Goal: Information Seeking & Learning: Check status

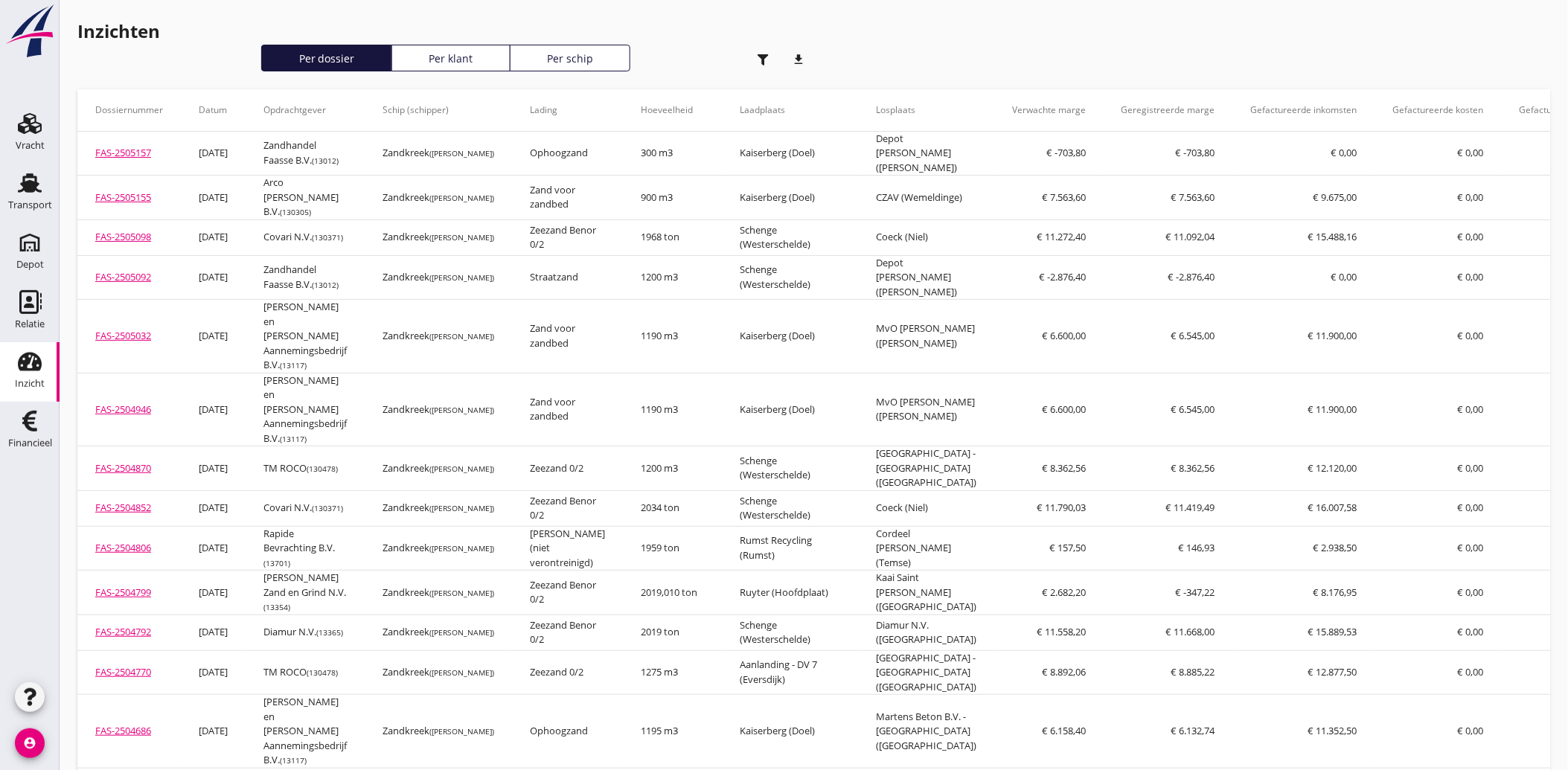
click at [24, 375] on div "Inzicht" at bounding box center [29, 384] width 29 height 21
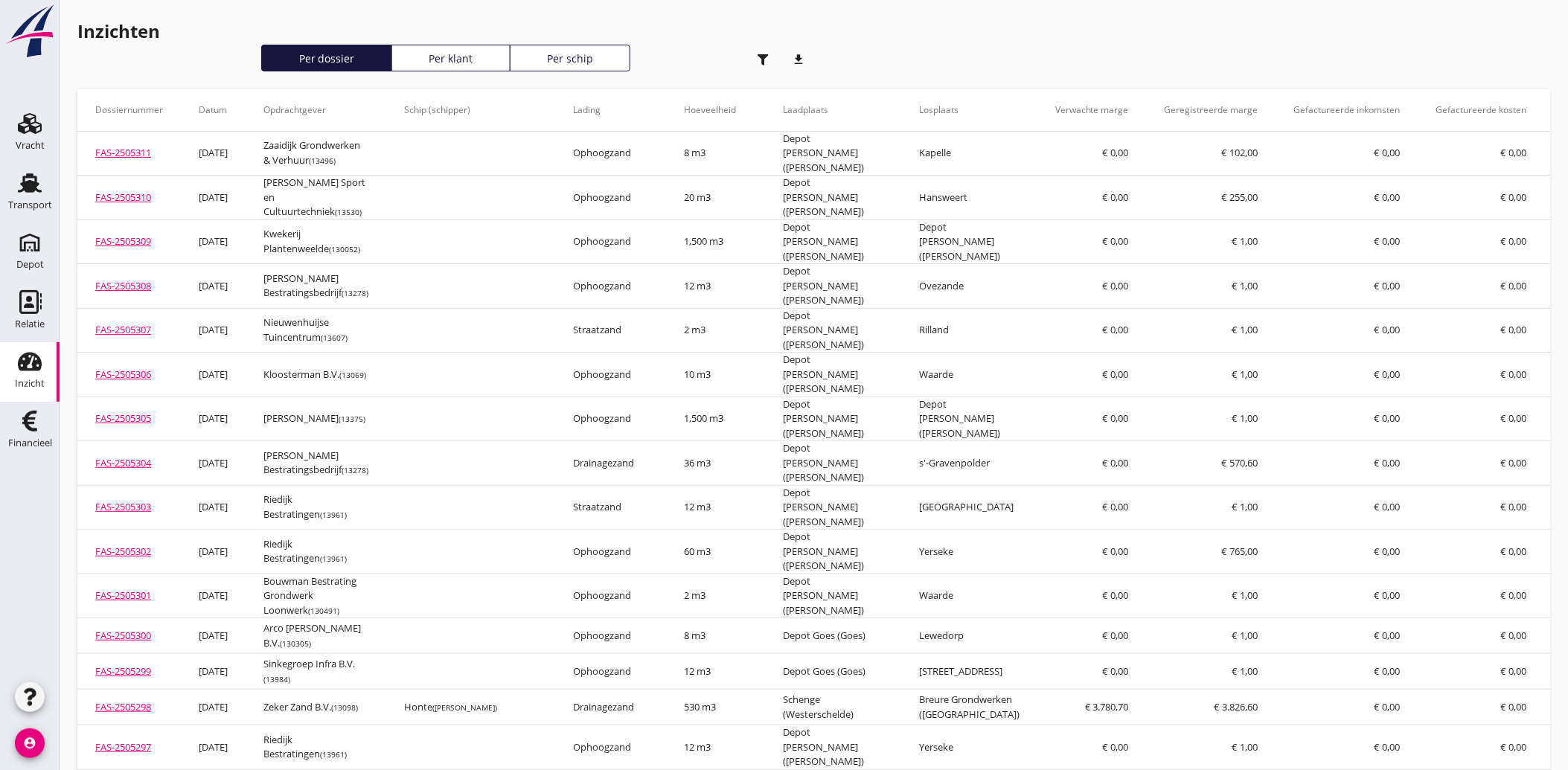
click at [762, 61] on use "button" at bounding box center [762, 60] width 11 height 11
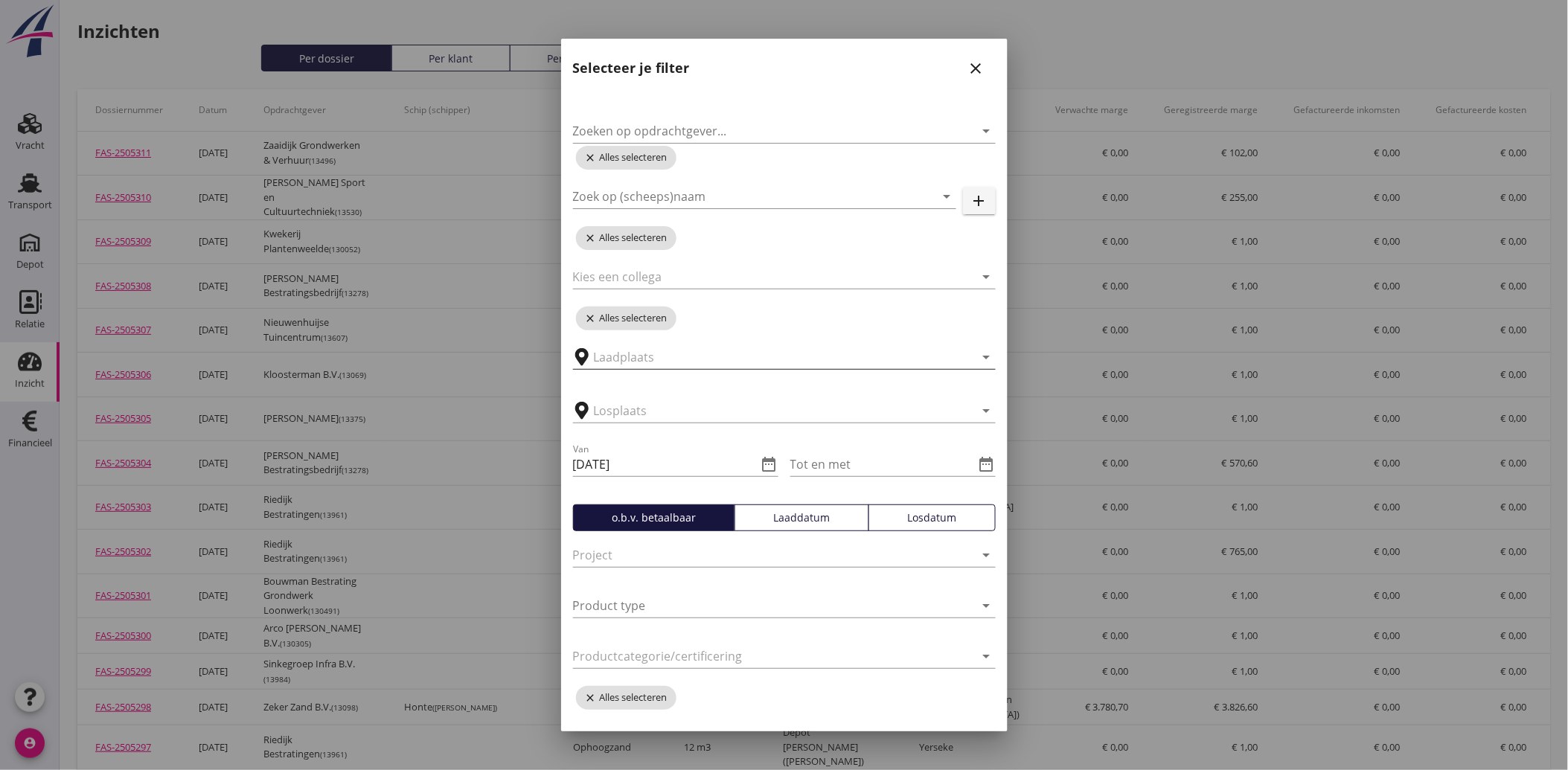
click at [654, 359] on input "text" at bounding box center [774, 357] width 360 height 23
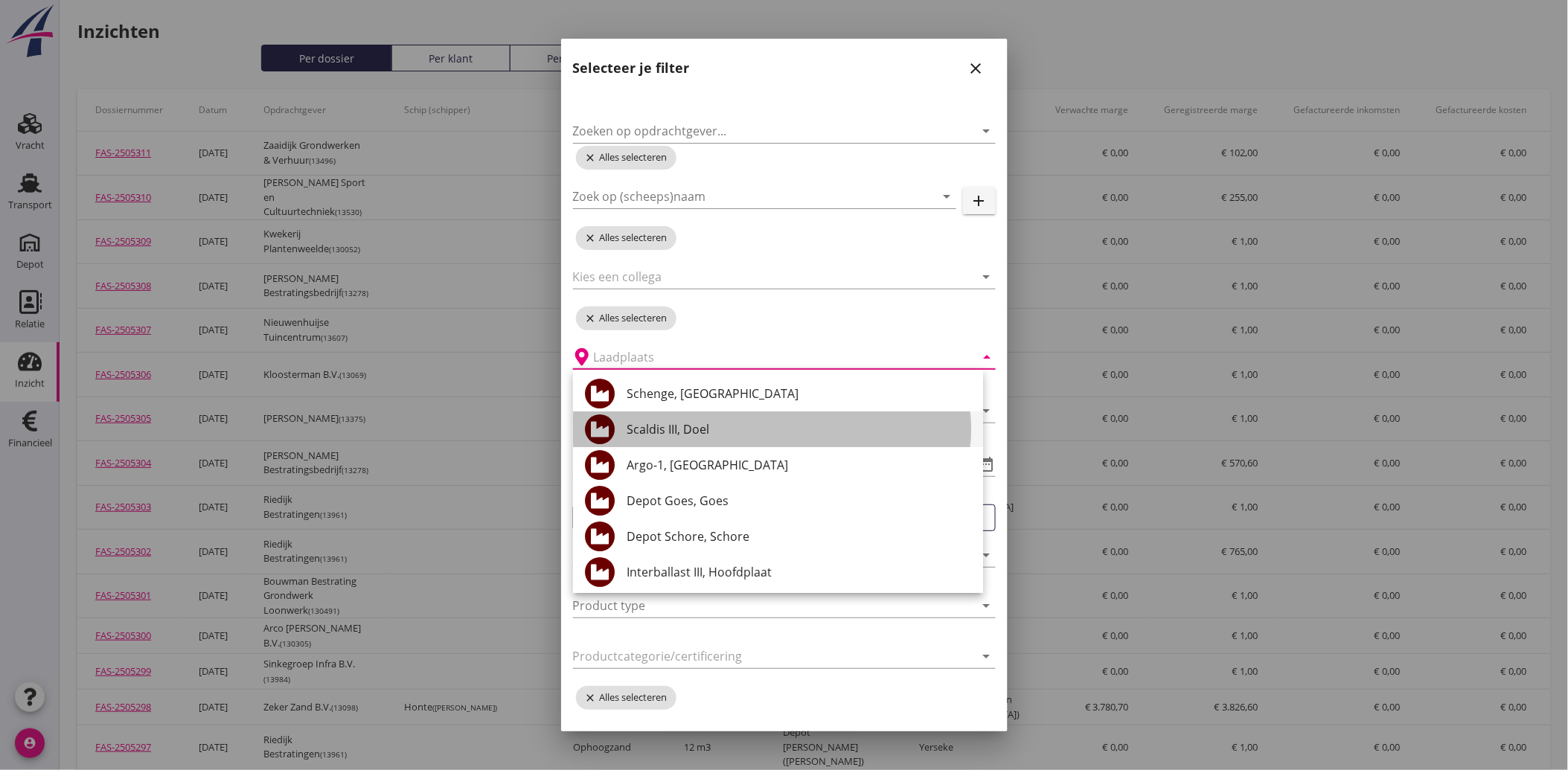
click at [679, 425] on div "Scaldis III, Doel" at bounding box center [799, 430] width 345 height 18
type input "Scaldis III, Doel"
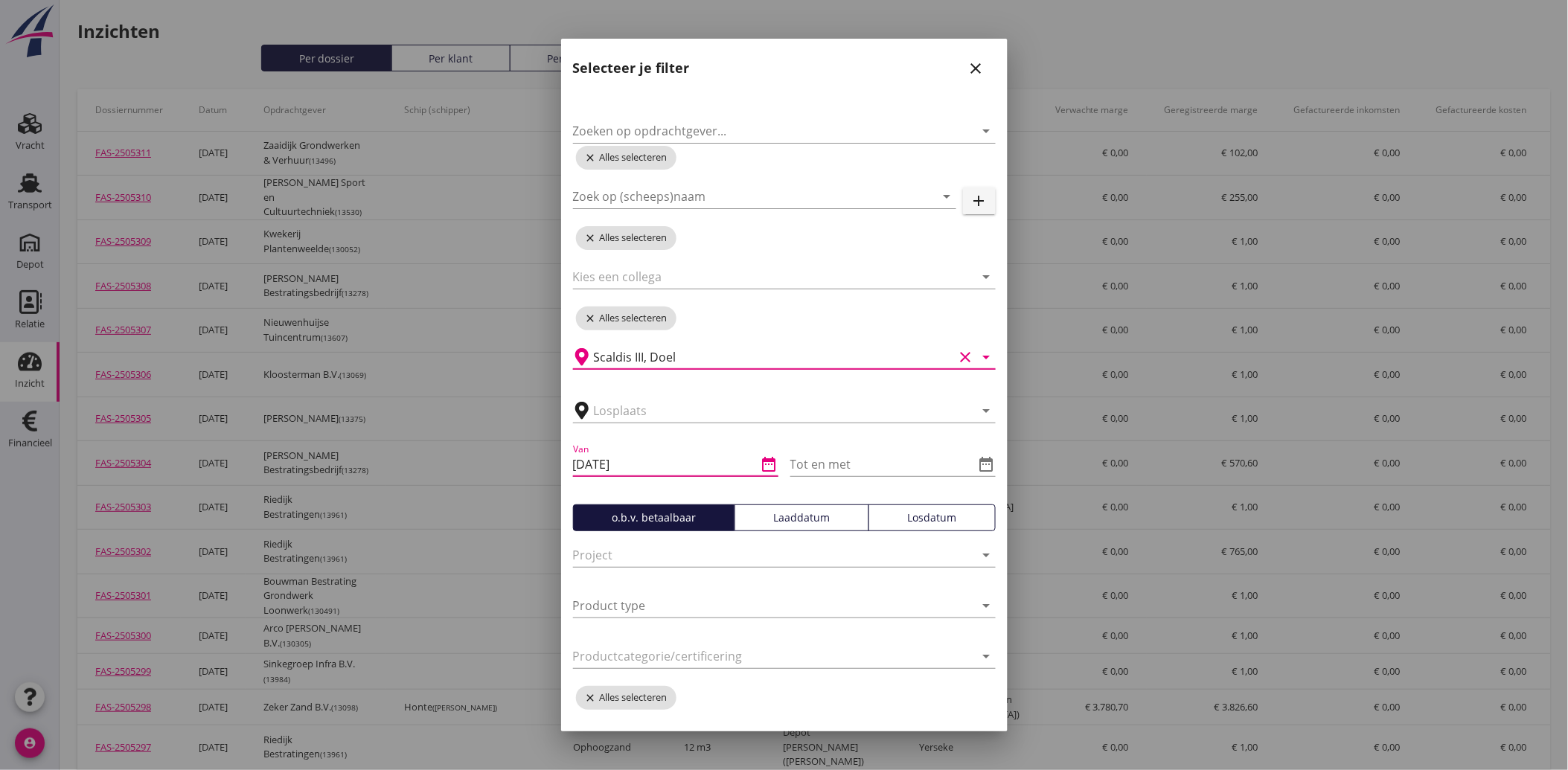
drag, startPoint x: 648, startPoint y: 460, endPoint x: 564, endPoint y: 455, distance: 84.1
click at [564, 455] on div "Zoeken op opdrachtgever... arrow_drop_down close Alles selecteren Zoek op (sche…" at bounding box center [784, 465] width 446 height 757
click at [772, 458] on div "Van [DATE] date_range Tot en met date_range" at bounding box center [785, 472] width 423 height 64
click at [761, 462] on icon "date_range" at bounding box center [769, 464] width 18 height 18
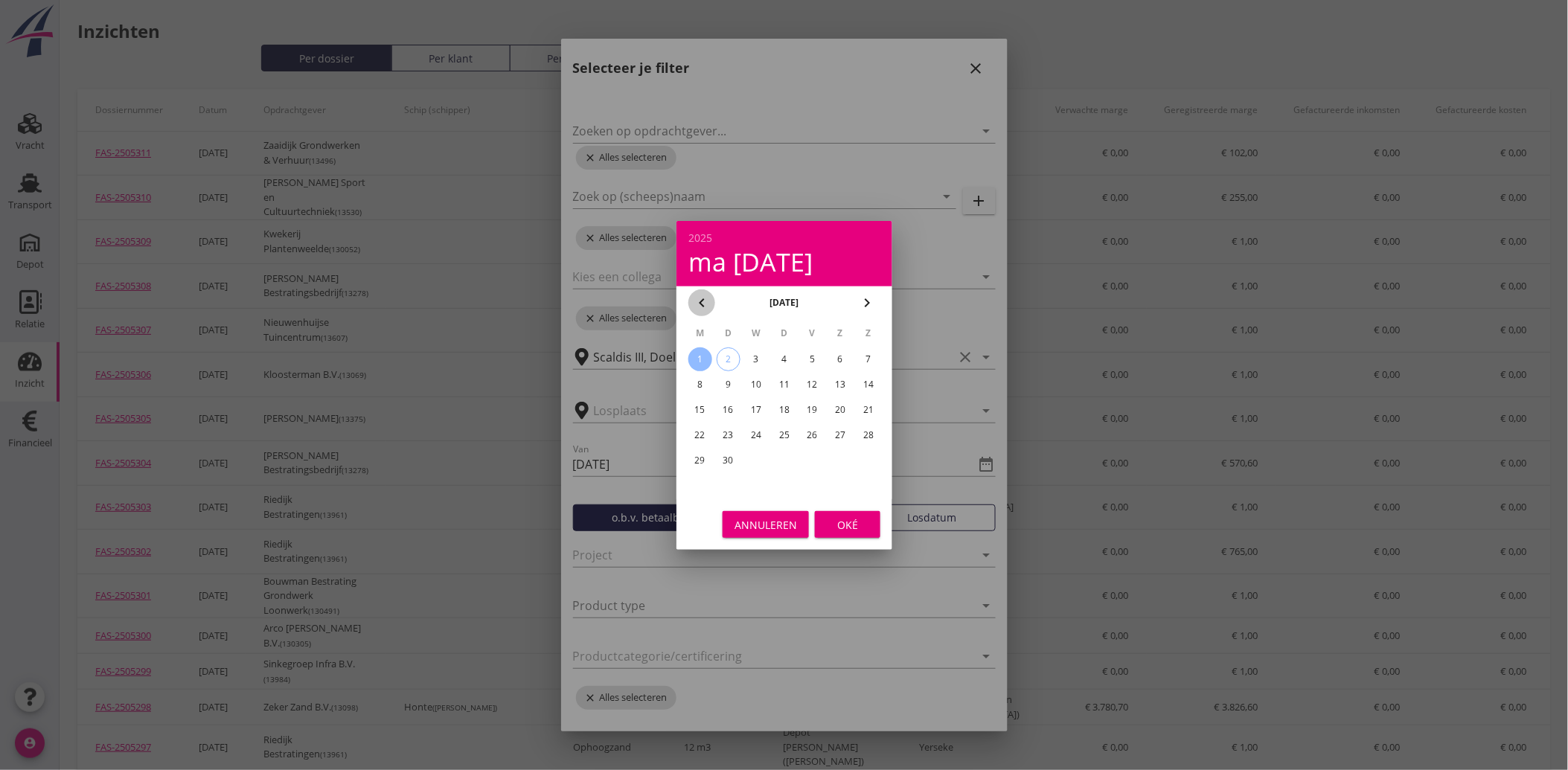
click at [695, 296] on icon "chevron_left" at bounding box center [702, 302] width 18 height 18
click at [808, 359] on div "1" at bounding box center [811, 359] width 23 height 23
type input "[DATE]"
click at [858, 524] on div "Oké" at bounding box center [848, 524] width 42 height 16
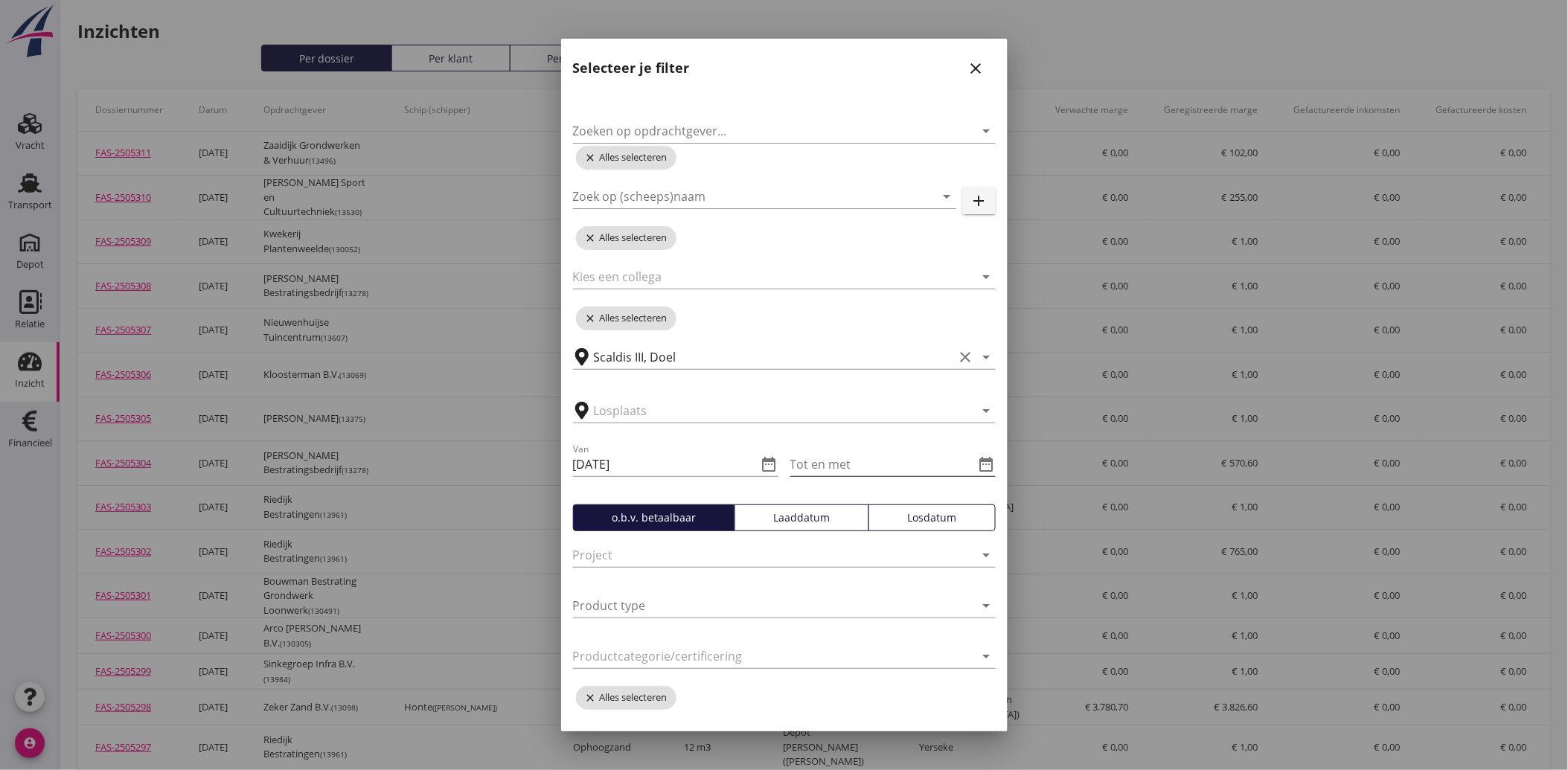
click at [978, 462] on icon "date_range" at bounding box center [987, 464] width 18 height 18
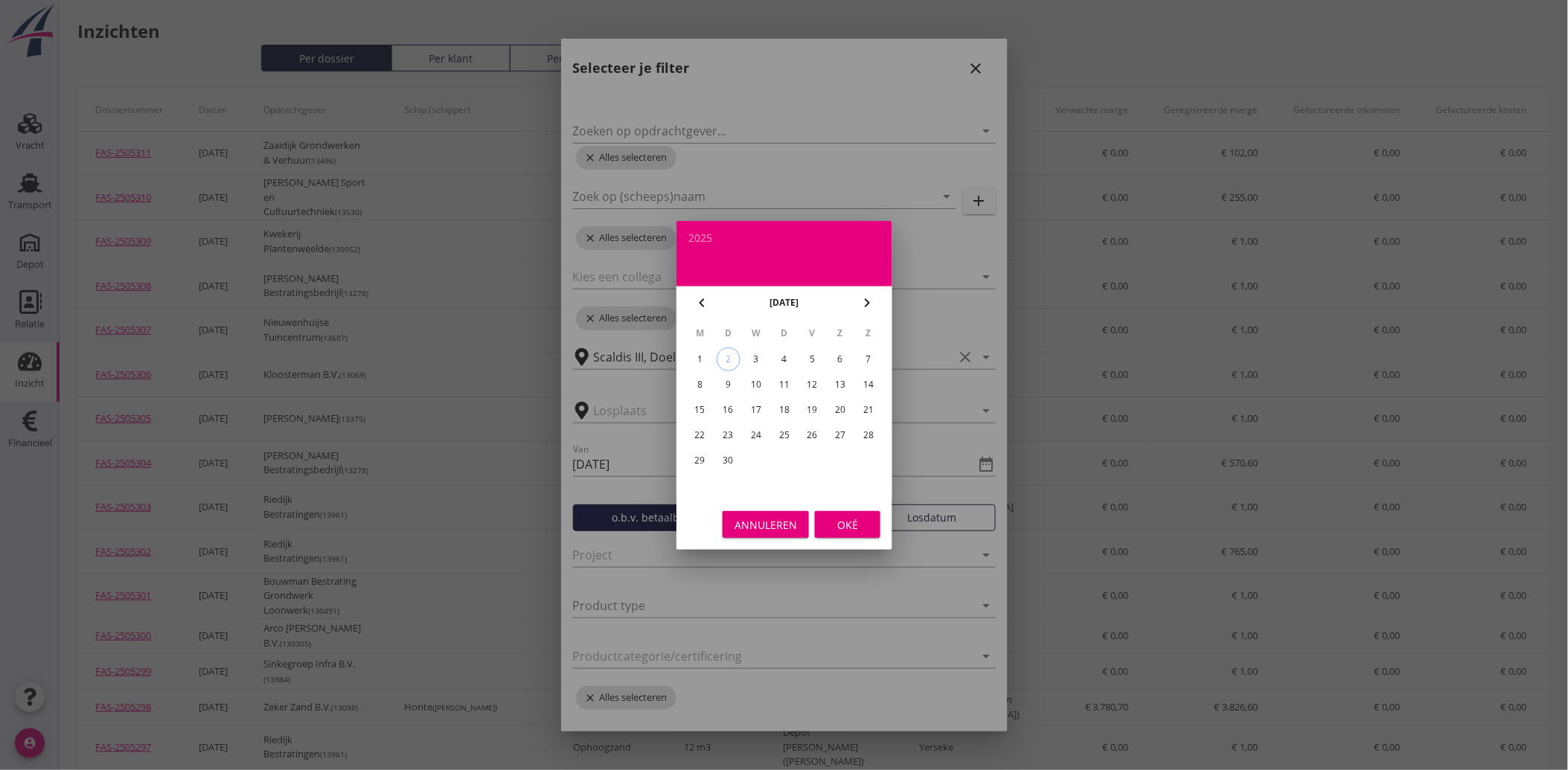
click at [704, 355] on div "1" at bounding box center [700, 359] width 23 height 23
type input "[DATE]"
click at [856, 529] on div "Oké" at bounding box center [848, 524] width 42 height 16
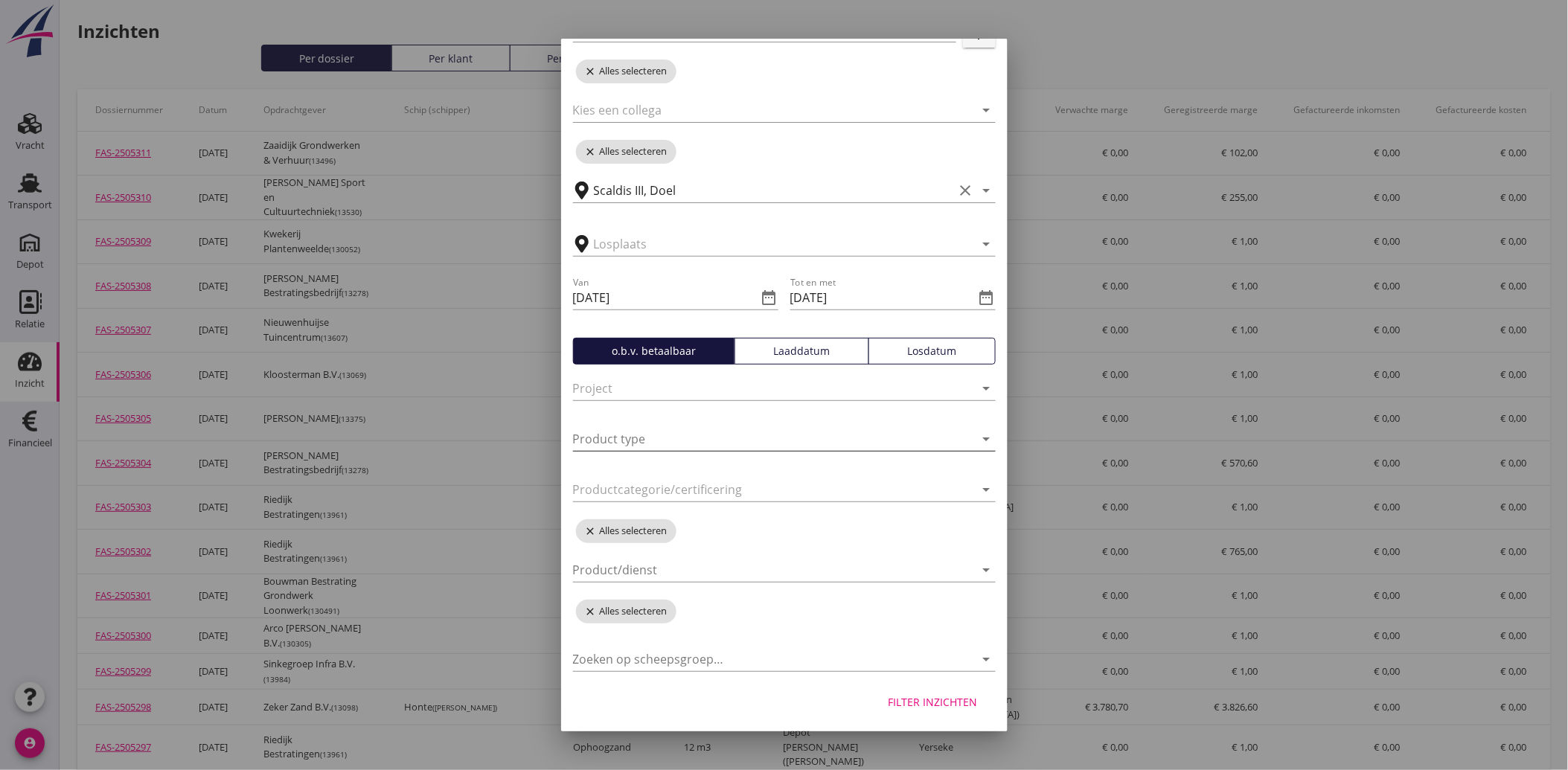
scroll to position [167, 0]
click at [889, 702] on div "Filter inzichten" at bounding box center [933, 702] width 89 height 16
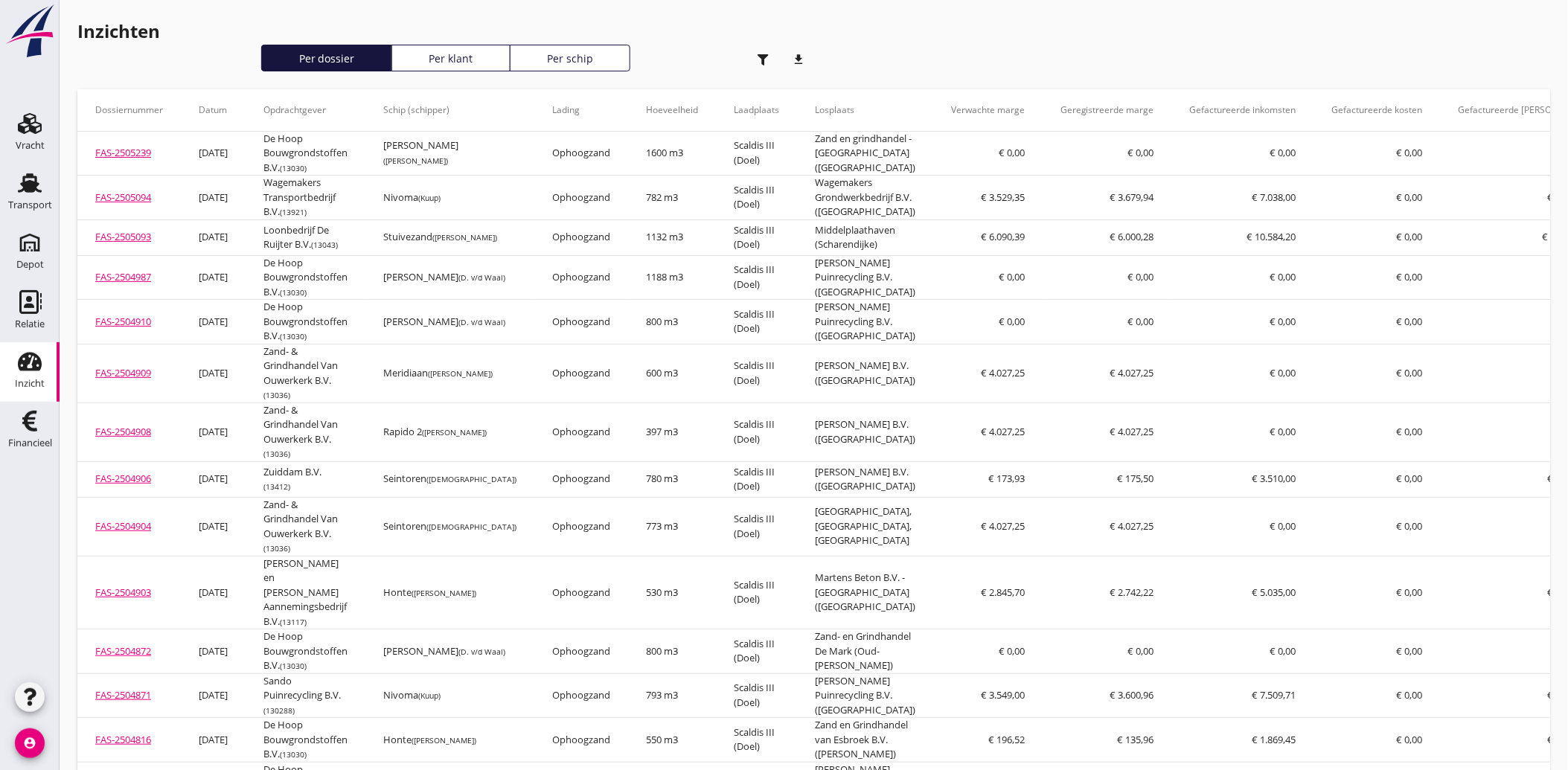
click at [754, 55] on div "button" at bounding box center [763, 60] width 29 height 29
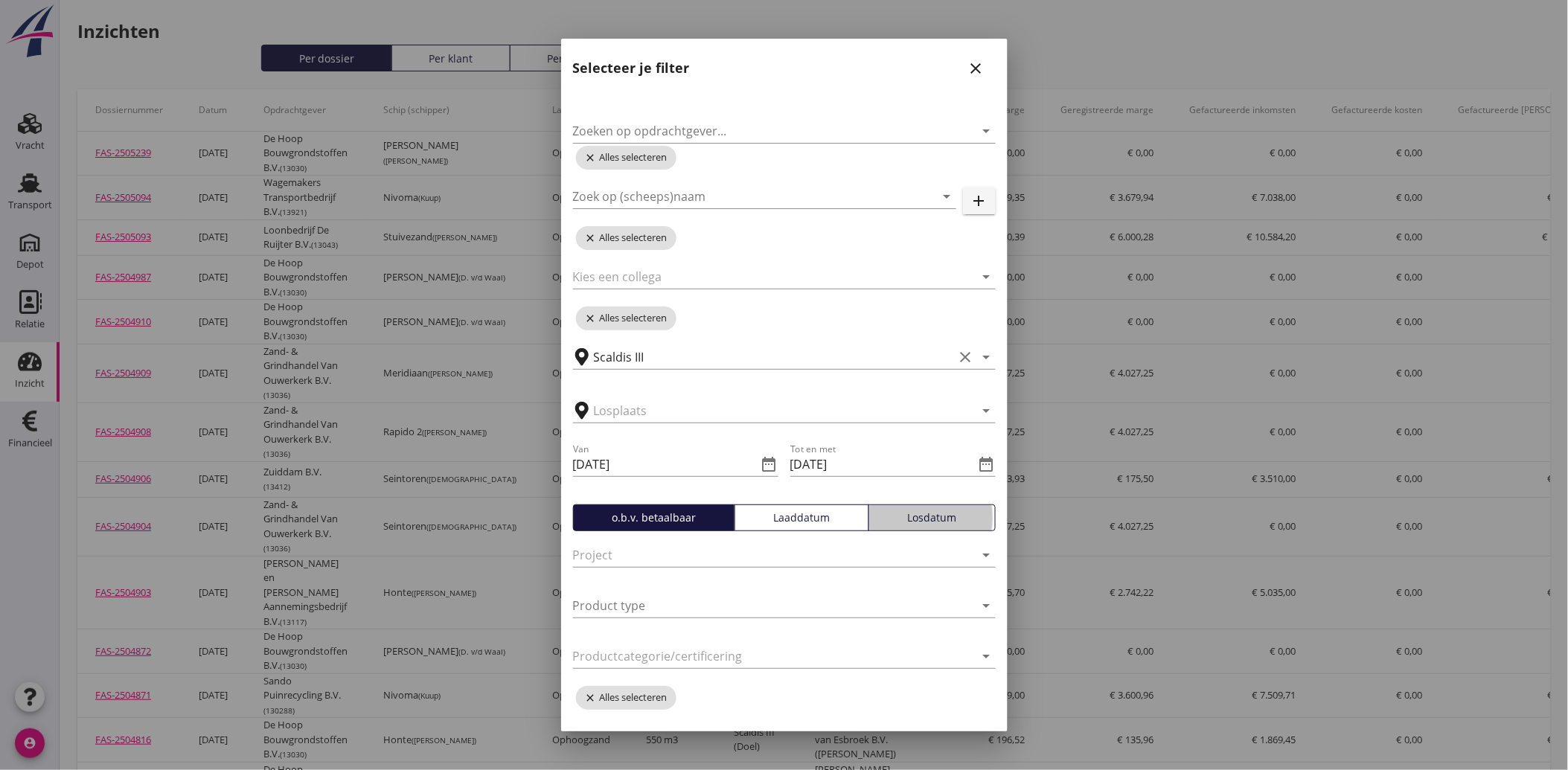
click at [880, 515] on div "Losdatum" at bounding box center [932, 518] width 114 height 16
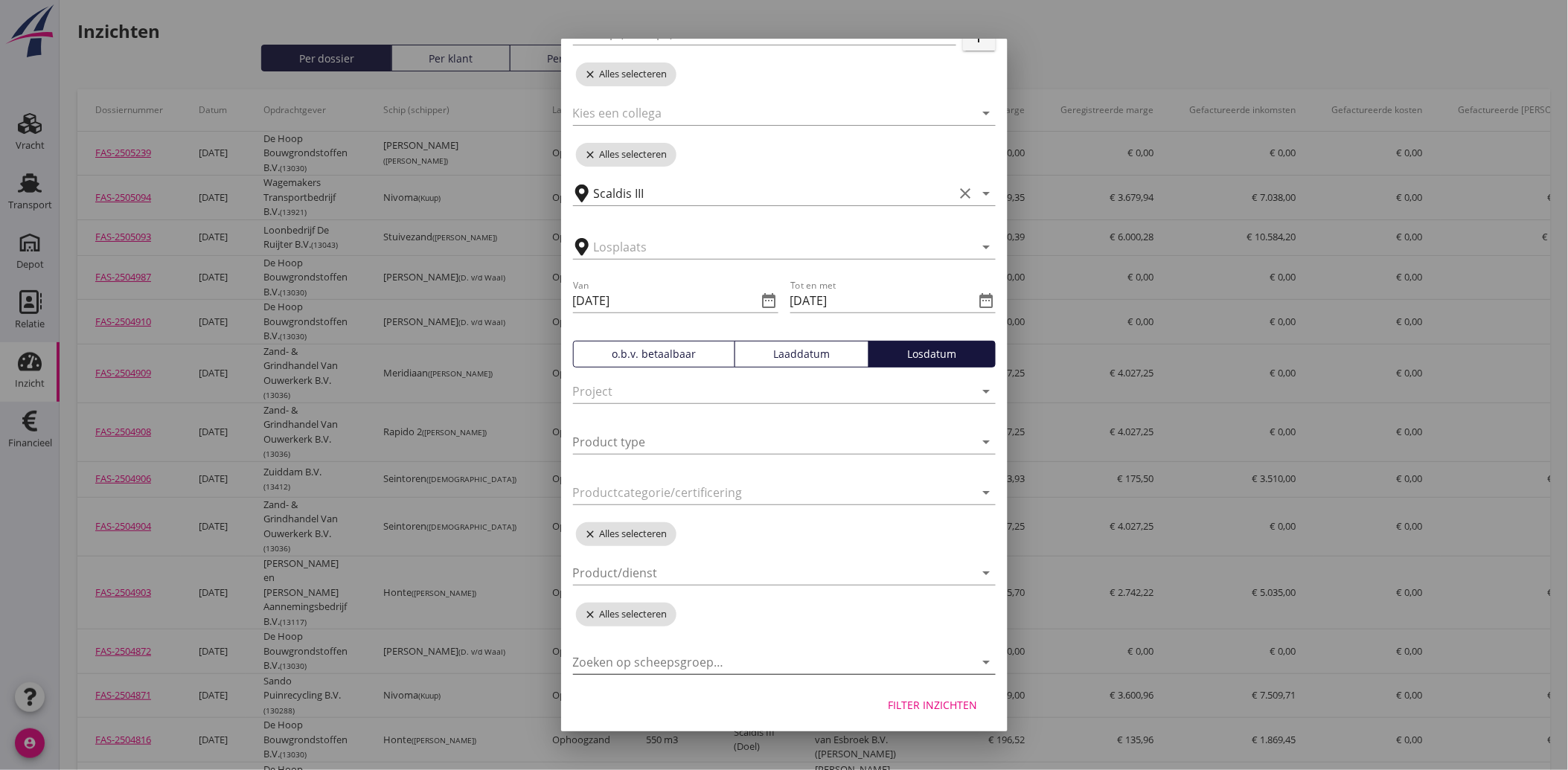
scroll to position [167, 0]
click at [932, 708] on button "Filter inzichten" at bounding box center [934, 701] width 114 height 26
